Goal: Task Accomplishment & Management: Manage account settings

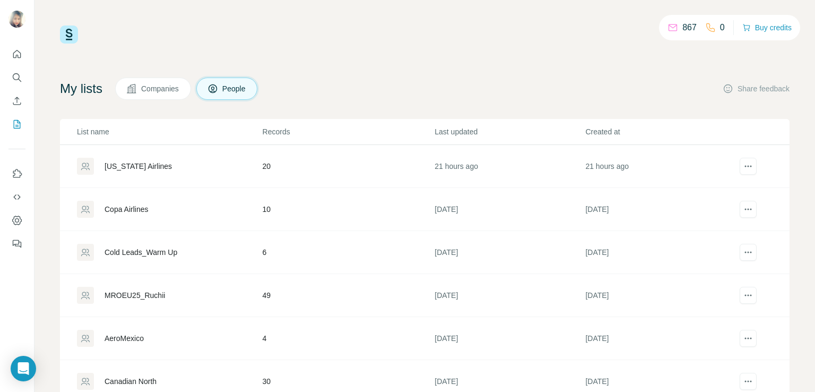
click at [120, 165] on div "[US_STATE] Airlines" at bounding box center [138, 166] width 67 height 11
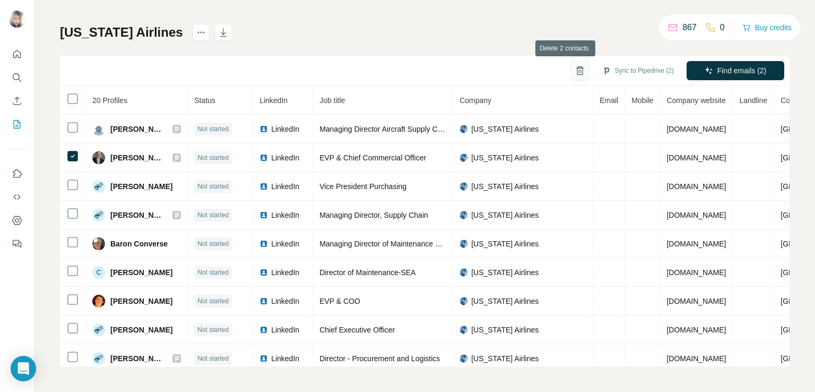
click at [575, 71] on icon "button" at bounding box center [580, 70] width 11 height 11
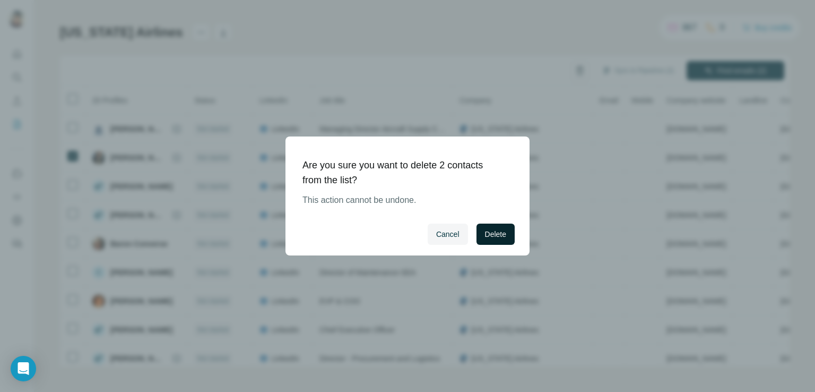
click at [490, 231] on span "Delete" at bounding box center [495, 234] width 21 height 11
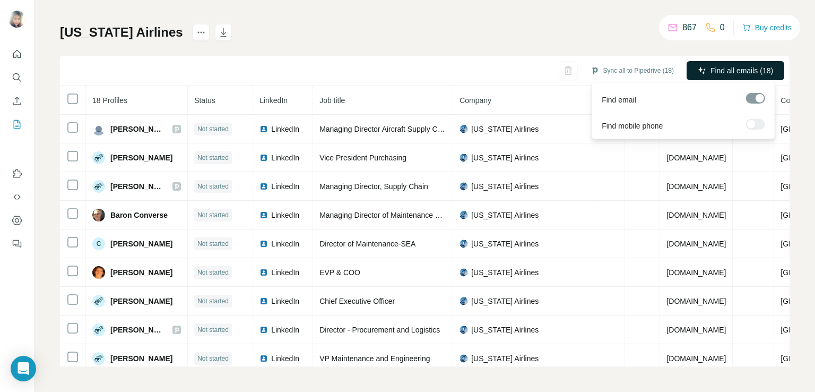
click at [711, 70] on span "Find all emails (18)" at bounding box center [742, 70] width 63 height 11
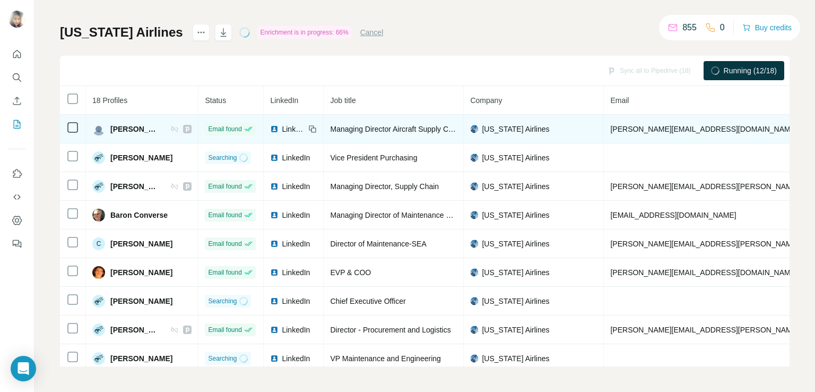
click at [74, 132] on icon at bounding box center [72, 127] width 13 height 13
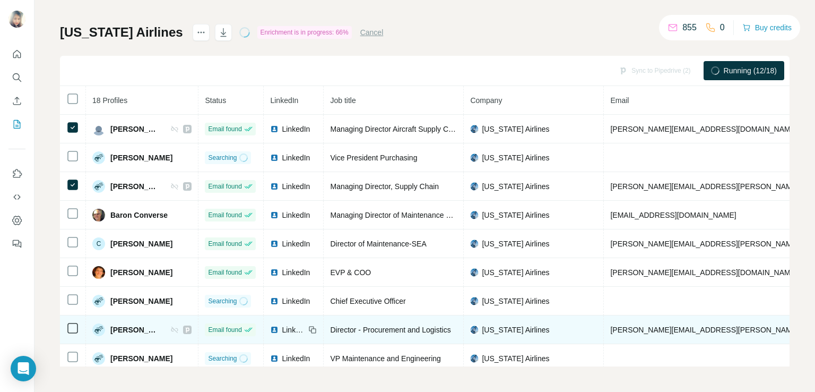
click at [72, 331] on icon at bounding box center [72, 328] width 13 height 13
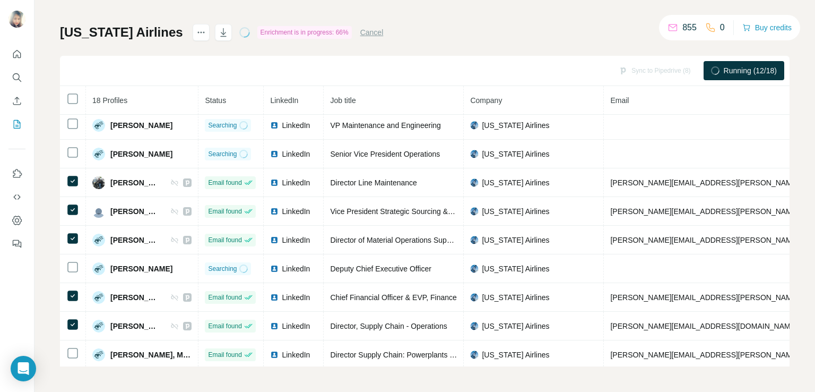
scroll to position [265, 0]
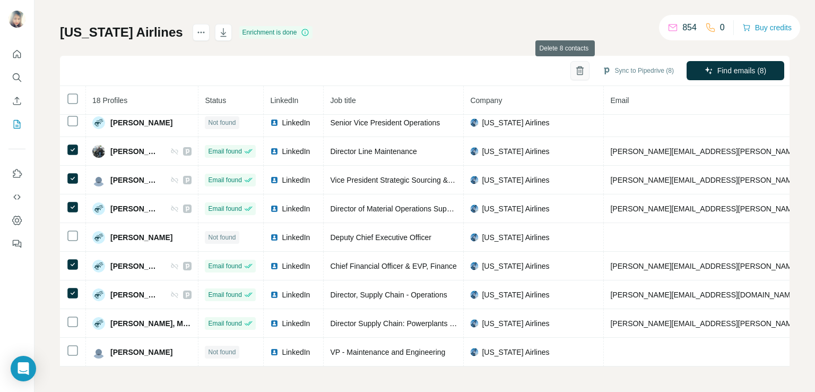
click at [575, 67] on icon "button" at bounding box center [580, 70] width 11 height 11
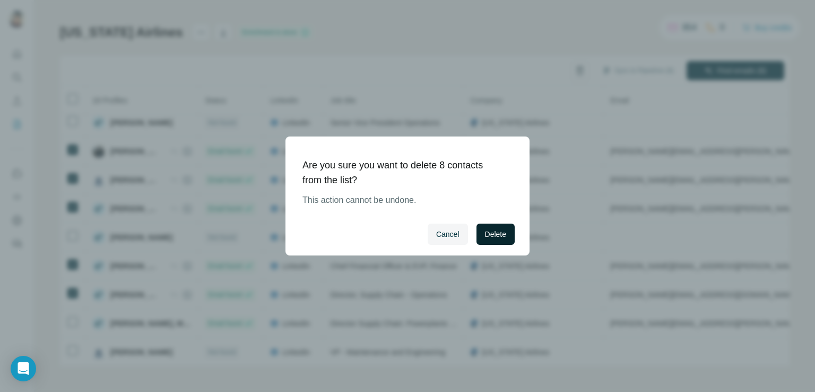
click at [495, 235] on span "Delete" at bounding box center [495, 234] width 21 height 11
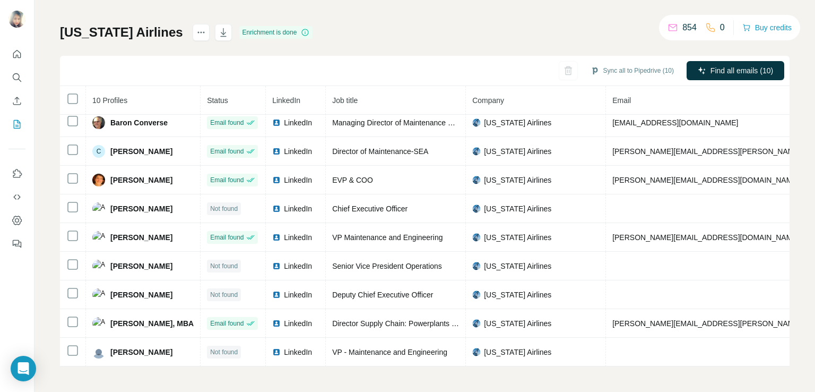
scroll to position [38, 0]
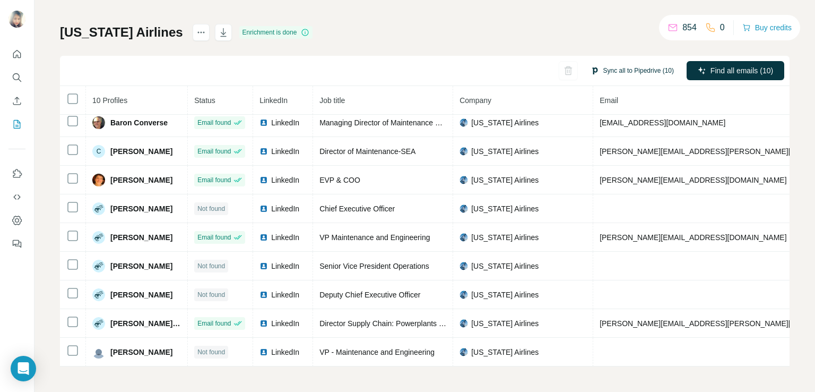
click at [613, 68] on button "Sync all to Pipedrive (10)" at bounding box center [632, 71] width 98 height 16
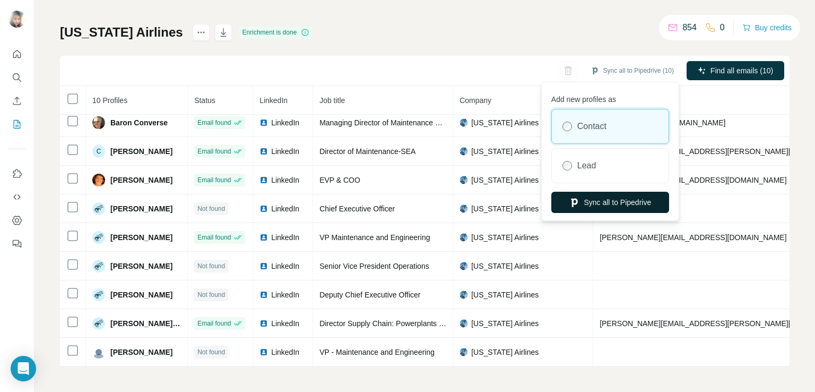
click at [577, 200] on button "Sync all to Pipedrive" at bounding box center [610, 202] width 118 height 21
